Goal: Task Accomplishment & Management: Manage account settings

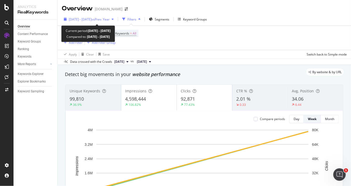
click at [106, 16] on div "[DATE] - [DATE] vs Prev. Year" at bounding box center [89, 19] width 54 height 8
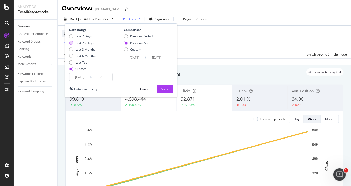
click at [72, 45] on div "Last 28 Days" at bounding box center [82, 43] width 26 height 4
type input "2025/09/07"
type input "2025/10/04"
type input "2024/09/08"
type input "2024/10/05"
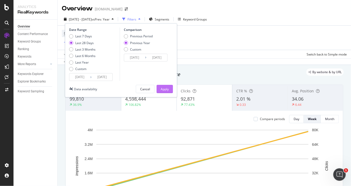
click at [171, 88] on button "Apply" at bounding box center [164, 89] width 16 height 8
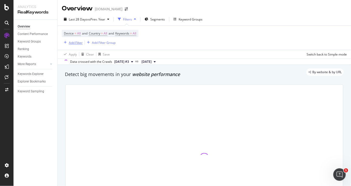
click at [67, 40] on div "Add Filter" at bounding box center [72, 43] width 21 height 6
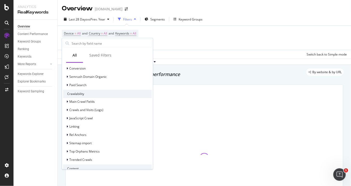
scroll to position [115, 0]
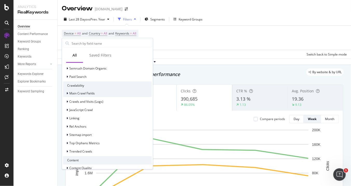
click at [95, 93] on div "Main Crawl Fields" at bounding box center [107, 93] width 89 height 7
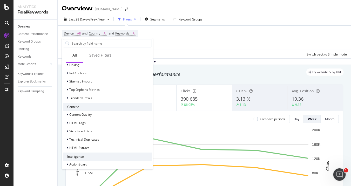
scroll to position [377, 0]
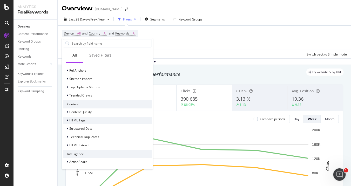
click at [102, 119] on div "HTML Tags" at bounding box center [107, 120] width 89 height 7
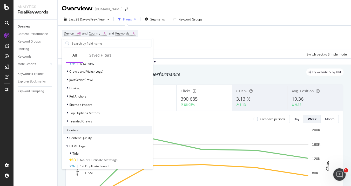
scroll to position [461, 0]
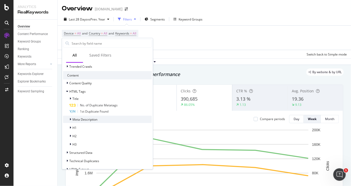
click at [96, 121] on div "Meta Description" at bounding box center [80, 119] width 34 height 5
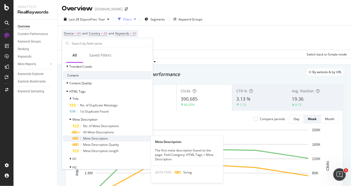
click at [102, 136] on span "Meta Description" at bounding box center [95, 138] width 25 height 4
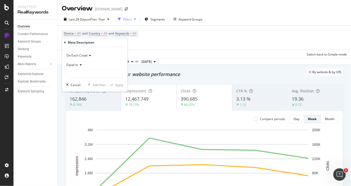
click at [84, 54] on span "On Each Crawl" at bounding box center [76, 55] width 21 height 4
click at [89, 70] on div "On Current Crawl" at bounding box center [94, 72] width 55 height 7
click at [70, 66] on span "Equal to" at bounding box center [72, 64] width 12 height 4
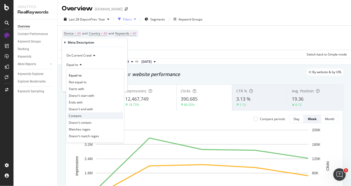
click at [80, 116] on span "Contains" at bounding box center [75, 116] width 13 height 4
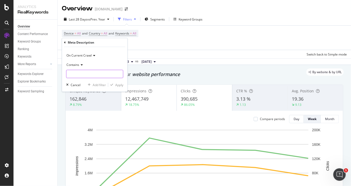
click at [87, 74] on input "text" at bounding box center [94, 74] width 57 height 8
type input "shipping"
click at [117, 86] on div "Apply" at bounding box center [119, 85] width 8 height 4
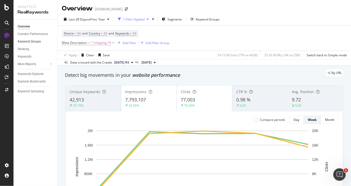
drag, startPoint x: 114, startPoint y: 42, endPoint x: 43, endPoint y: 43, distance: 71.3
click at [114, 42] on icon at bounding box center [113, 42] width 4 height 5
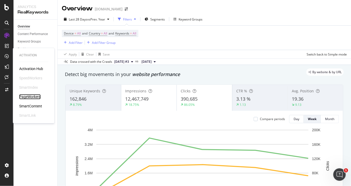
click at [32, 97] on div "PageWorkers" at bounding box center [30, 96] width 22 height 5
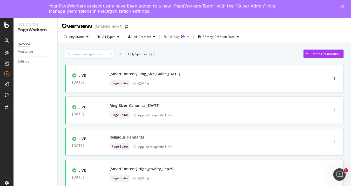
click at [105, 11] on link "Organization settings" at bounding box center [127, 11] width 44 height 5
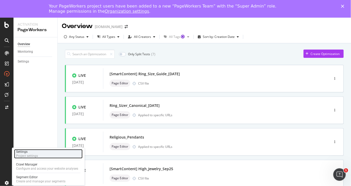
click at [32, 153] on div "Settings" at bounding box center [27, 152] width 22 height 4
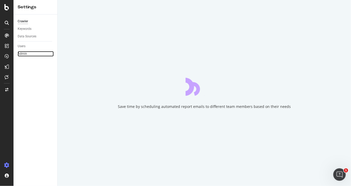
click at [26, 55] on div "Admin" at bounding box center [22, 53] width 9 height 5
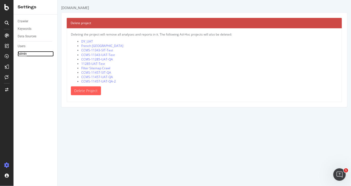
click at [26, 55] on div "Admin" at bounding box center [22, 53] width 9 height 5
click at [9, 8] on icon at bounding box center [6, 7] width 5 height 6
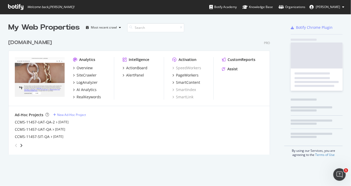
scroll to position [182, 342]
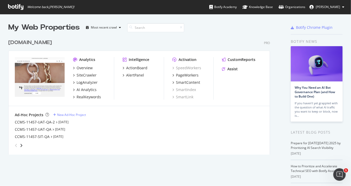
click at [44, 72] on img "grid" at bounding box center [40, 77] width 50 height 40
click at [86, 68] on div "Overview" at bounding box center [85, 67] width 16 height 5
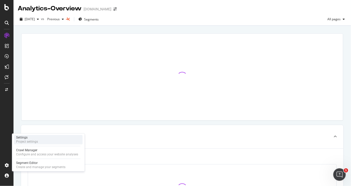
click at [31, 139] on div "Settings" at bounding box center [27, 138] width 22 height 4
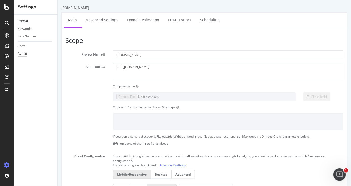
click at [26, 54] on div "Admin" at bounding box center [22, 53] width 9 height 5
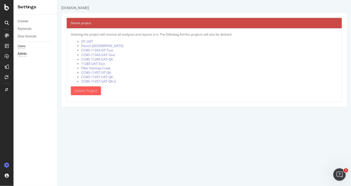
click at [22, 47] on div "Users" at bounding box center [22, 46] width 8 height 5
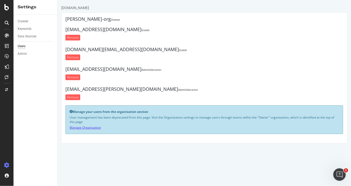
click at [89, 126] on link "Manage Organization" at bounding box center [84, 127] width 31 height 4
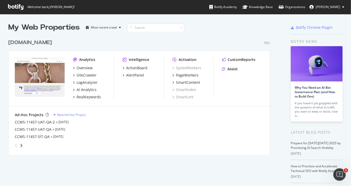
click at [129, 180] on div "My Web Properties Most recent crawl davidyurman.com Pro Analytics Overview Site…" at bounding box center [146, 135] width 276 height 226
click at [21, 145] on icon "angle-right" at bounding box center [21, 145] width 3 height 4
click at [16, 144] on icon "angle-left" at bounding box center [16, 145] width 3 height 4
click at [196, 75] on div "PageWorkers" at bounding box center [187, 75] width 23 height 5
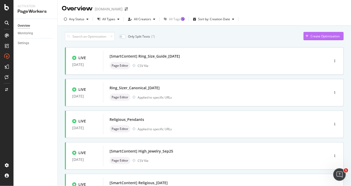
click at [325, 34] on div "Create Optimization" at bounding box center [324, 36] width 29 height 4
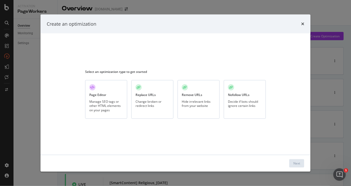
click at [303, 20] on div "times" at bounding box center [302, 23] width 3 height 7
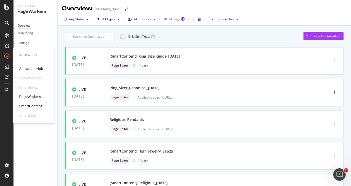
click at [27, 98] on div "PageWorkers" at bounding box center [30, 96] width 22 height 5
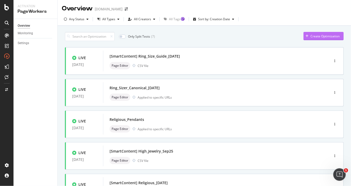
click at [328, 34] on div "Create Optimization" at bounding box center [324, 36] width 29 height 4
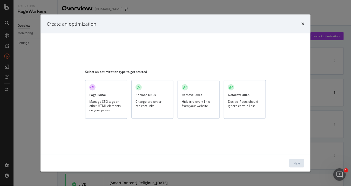
click at [302, 26] on div "times" at bounding box center [302, 23] width 3 height 7
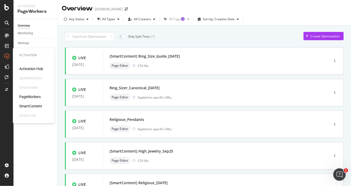
click at [25, 108] on div "SmartContent" at bounding box center [30, 105] width 23 height 5
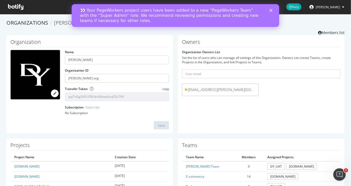
scroll to position [115, 0]
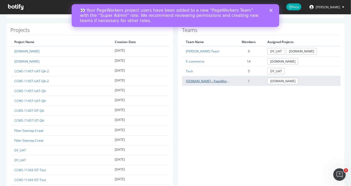
click at [197, 79] on link "[DOMAIN_NAME] - PageWorkers Team" at bounding box center [214, 81] width 56 height 4
